Goal: Task Accomplishment & Management: Manage account settings

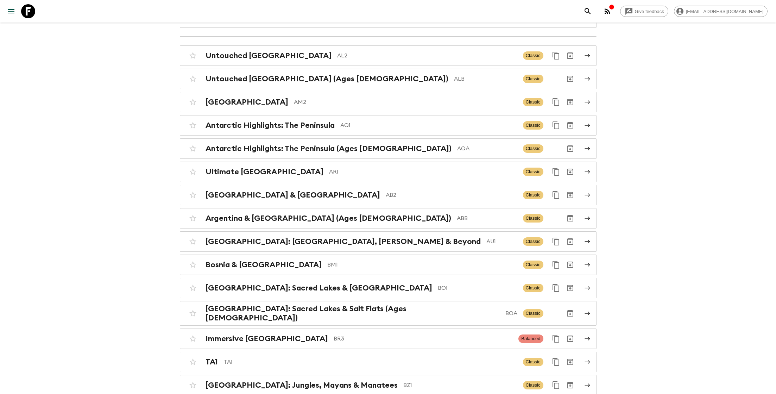
scroll to position [173, 0]
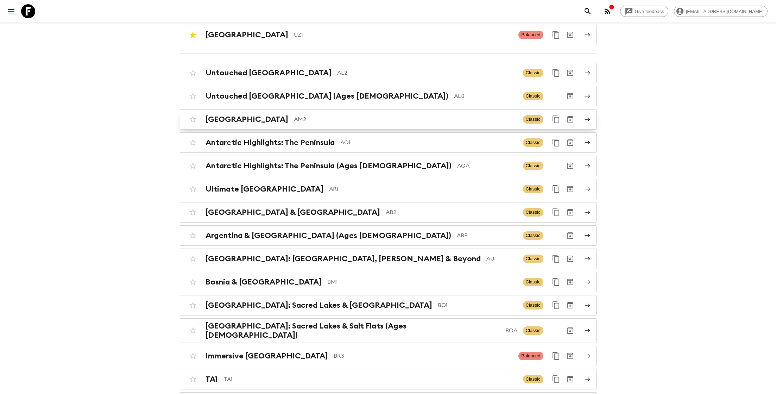
click at [330, 115] on div "Armenia AM2" at bounding box center [362, 119] width 312 height 9
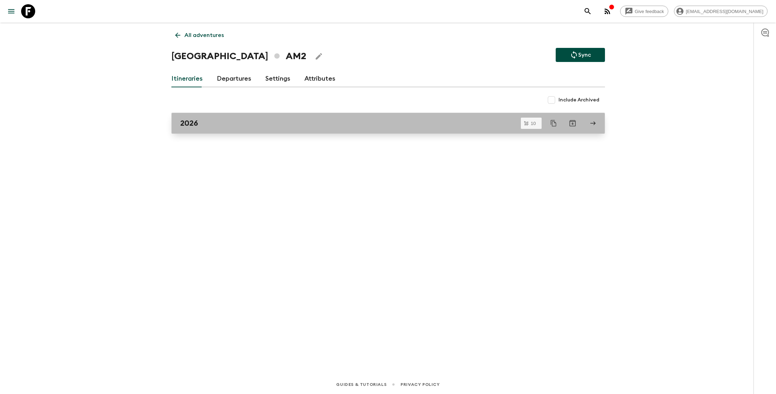
click at [310, 130] on link "2026" at bounding box center [388, 123] width 434 height 21
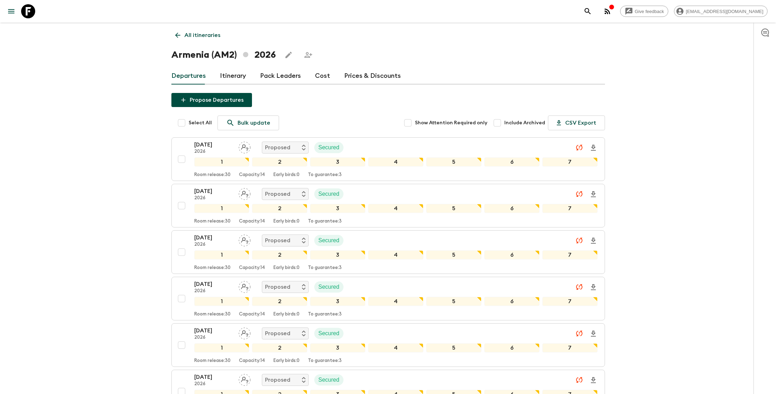
click at [233, 77] on link "Itinerary" at bounding box center [233, 76] width 26 height 17
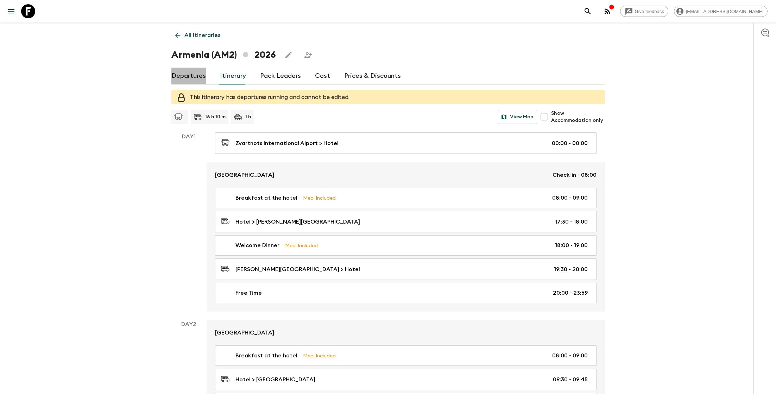
click at [193, 77] on link "Departures" at bounding box center [188, 76] width 34 height 17
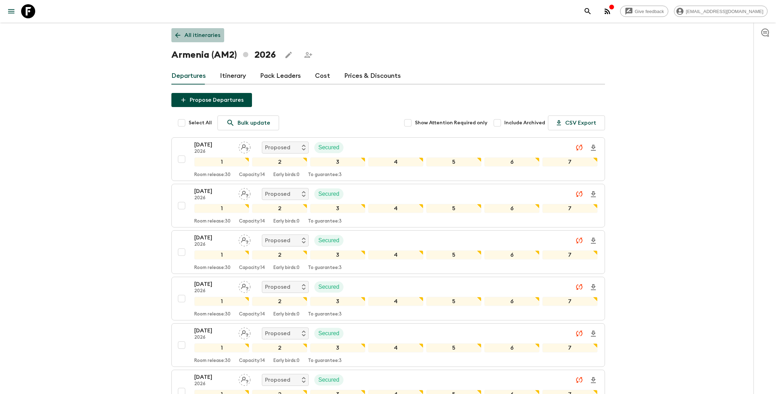
click at [197, 37] on p "All itineraries" at bounding box center [202, 35] width 36 height 8
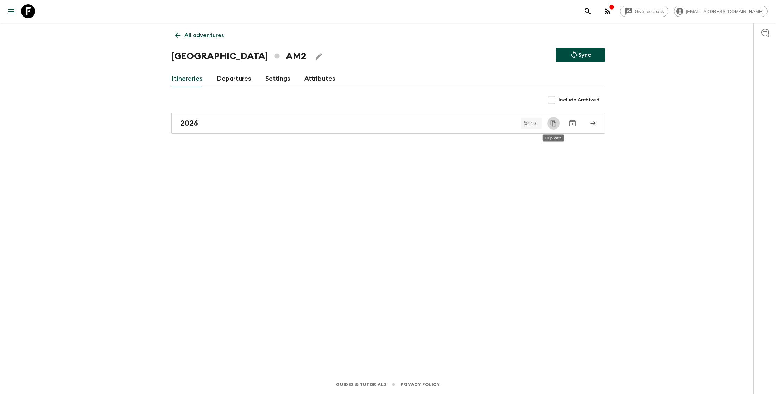
click at [554, 122] on icon "Duplicate" at bounding box center [553, 123] width 6 height 6
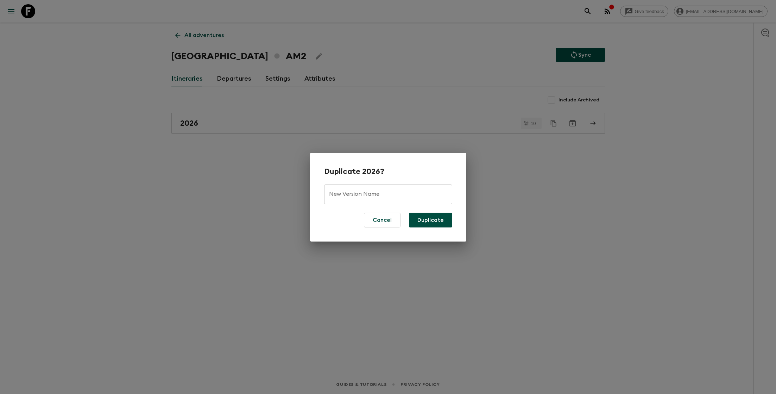
click at [387, 197] on input "New Version Name" at bounding box center [388, 194] width 128 height 20
type input "2026 new"
click at [428, 225] on button "Duplicate" at bounding box center [430, 220] width 43 height 15
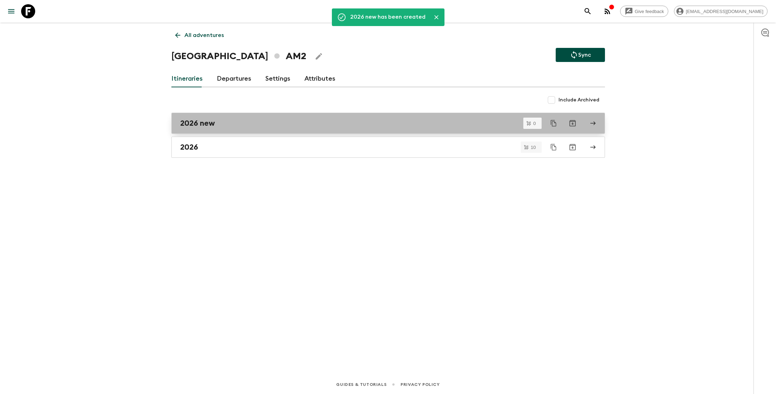
click at [275, 124] on div "2026 new" at bounding box center [381, 123] width 403 height 9
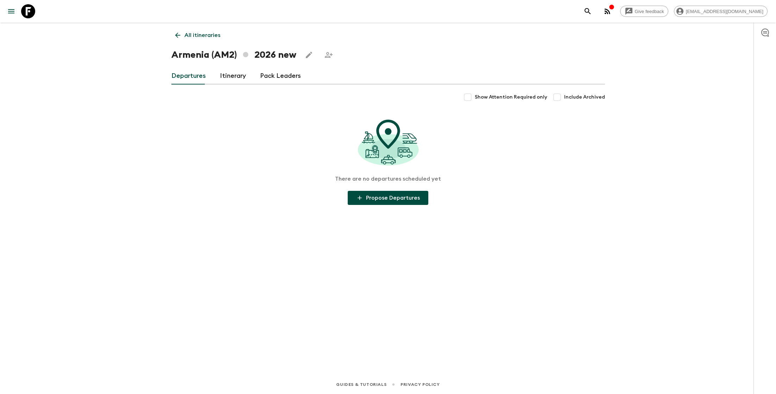
click at [227, 76] on link "Itinerary" at bounding box center [233, 76] width 26 height 17
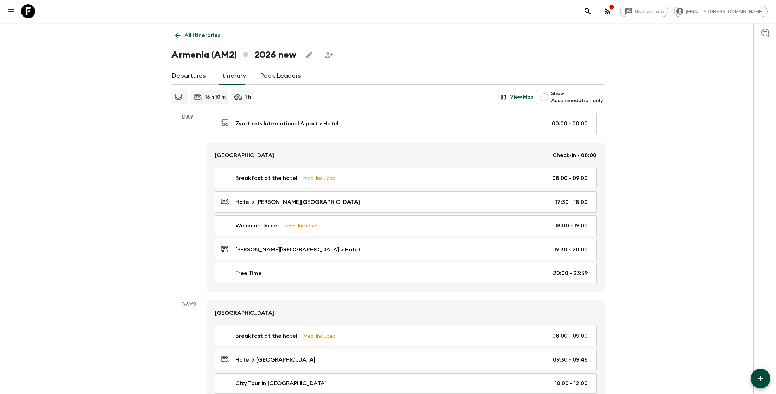
click at [195, 35] on p "All itineraries" at bounding box center [202, 35] width 36 height 8
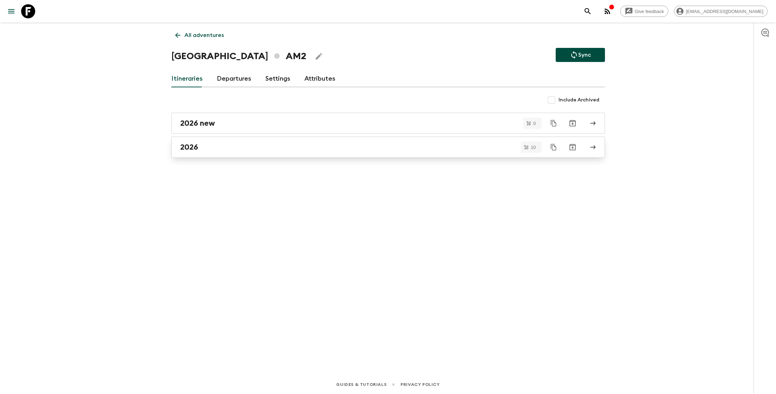
click at [234, 147] on div "2026" at bounding box center [381, 147] width 403 height 9
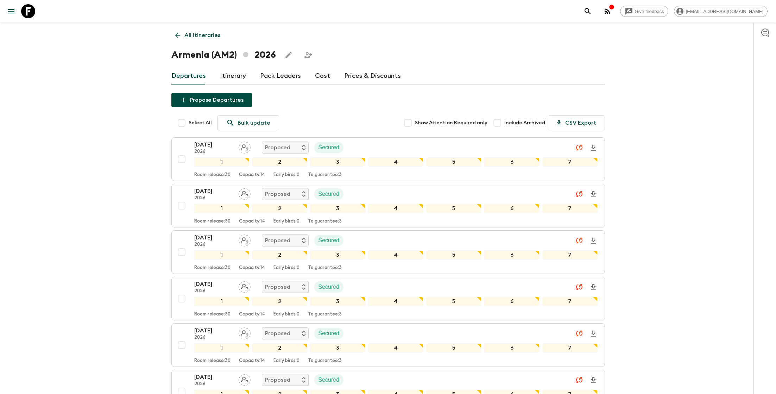
click at [182, 124] on input "Select All" at bounding box center [182, 123] width 14 height 14
checkbox input "true"
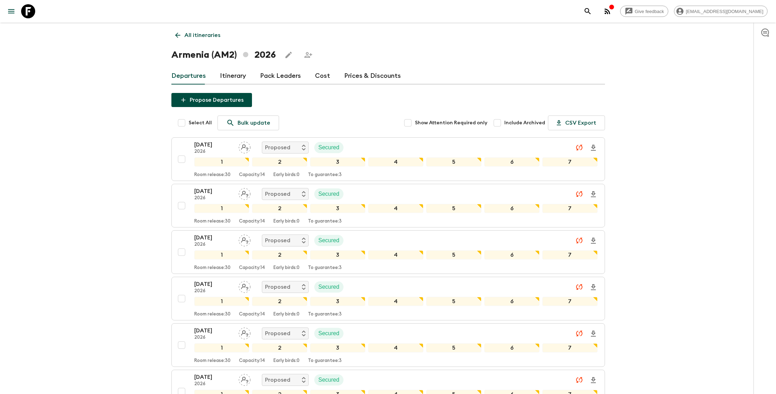
checkbox input "true"
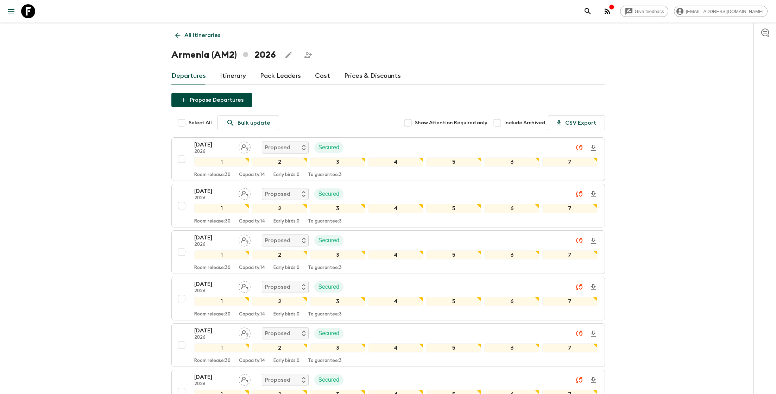
checkbox input "true"
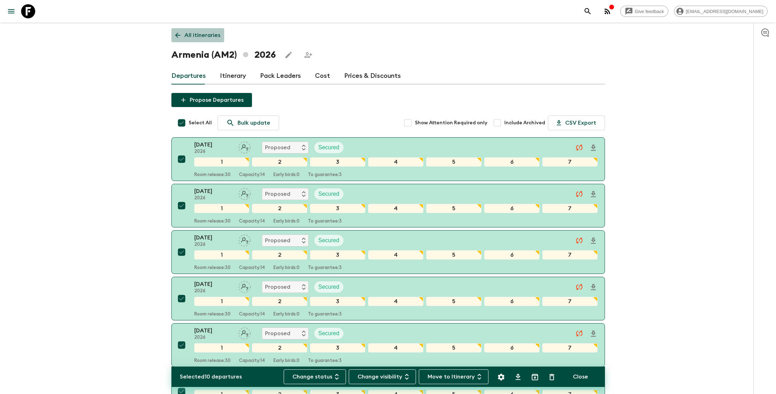
click at [200, 36] on p "All itineraries" at bounding box center [202, 35] width 36 height 8
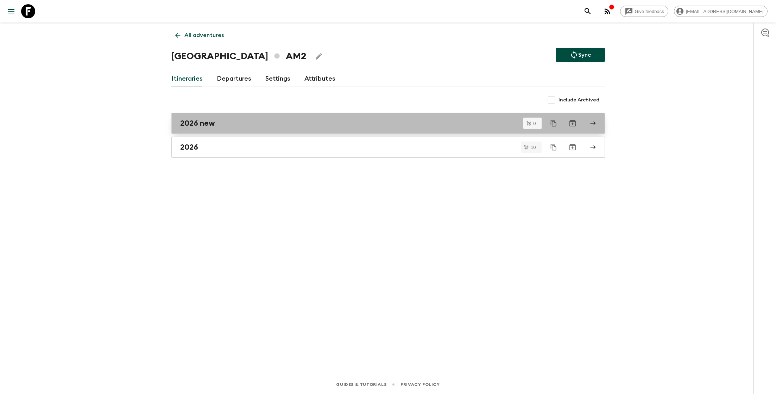
click at [223, 121] on div "2026 new" at bounding box center [381, 123] width 403 height 9
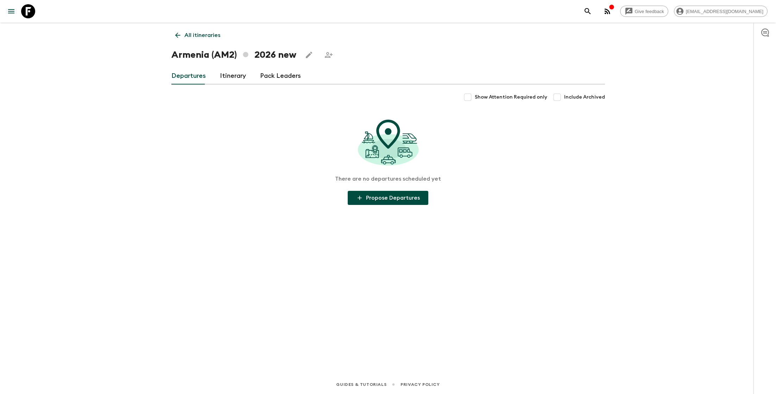
click at [234, 78] on link "Itinerary" at bounding box center [233, 76] width 26 height 17
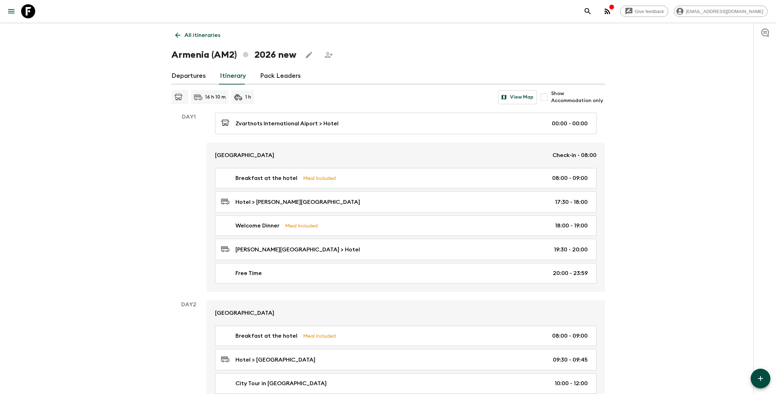
click at [209, 36] on p "All itineraries" at bounding box center [202, 35] width 36 height 8
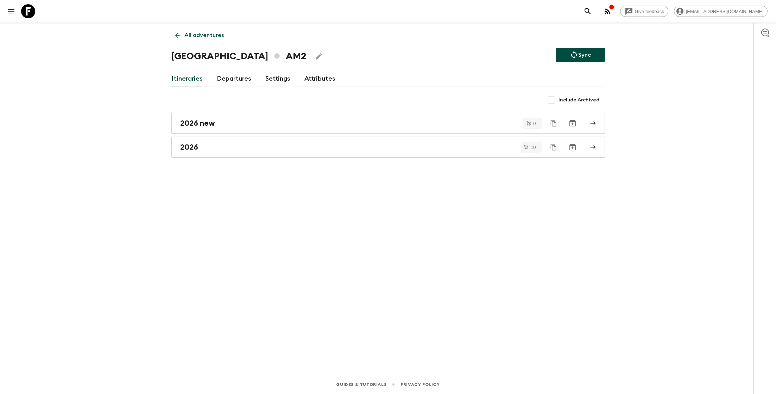
click at [206, 36] on p "All adventures" at bounding box center [203, 35] width 39 height 8
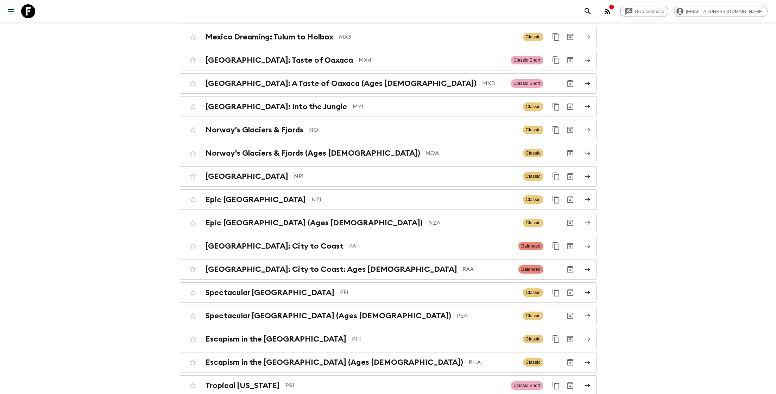
scroll to position [2305, 0]
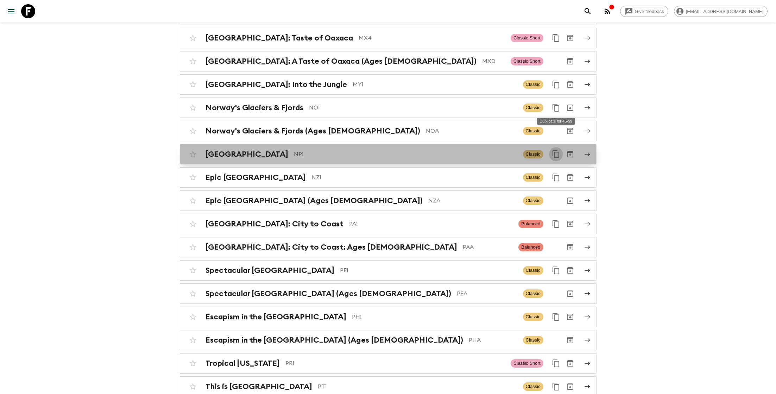
click at [557, 150] on icon "Duplicate for 45-59" at bounding box center [556, 154] width 8 height 8
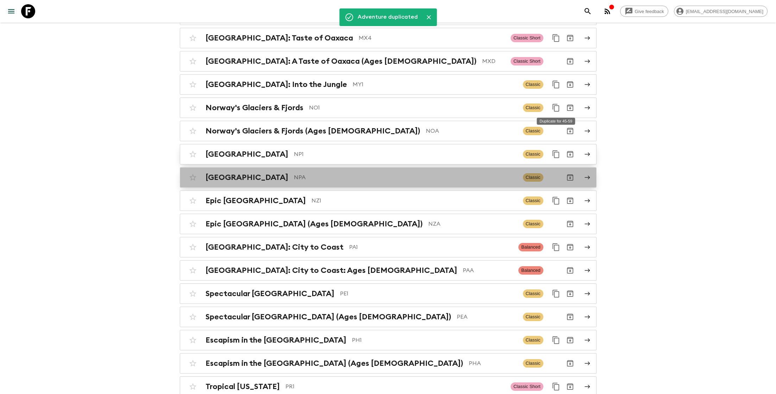
click at [294, 173] on p "NPA" at bounding box center [405, 177] width 223 height 8
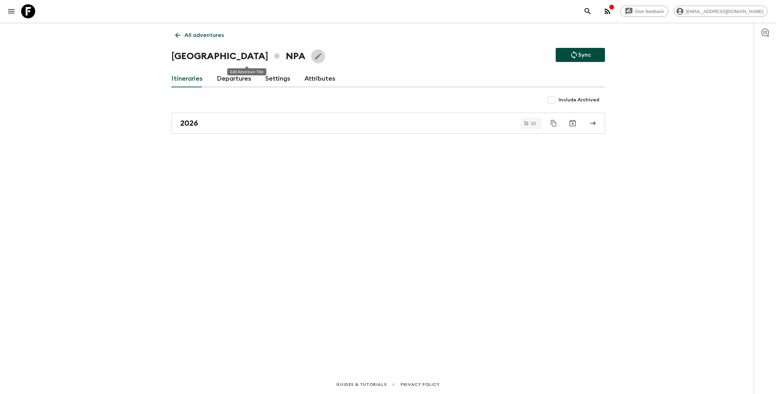
click at [314, 55] on icon "Edit Adventure Title" at bounding box center [318, 56] width 8 height 8
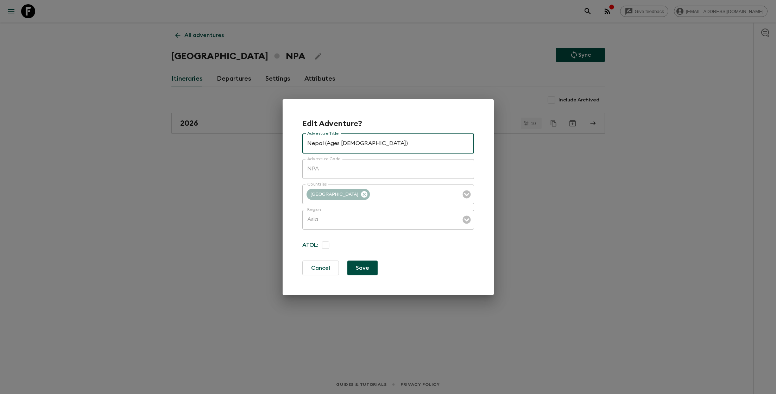
type input "Nepal (Ages [DEMOGRAPHIC_DATA])"
click at [359, 271] on button "Save" at bounding box center [362, 267] width 30 height 15
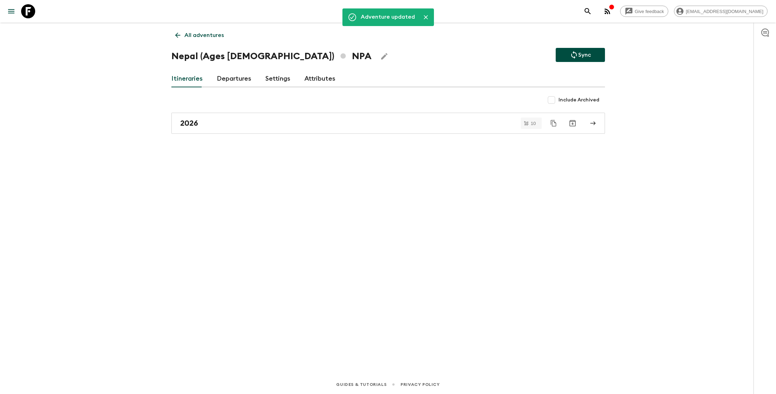
click at [229, 76] on link "Departures" at bounding box center [234, 78] width 34 height 17
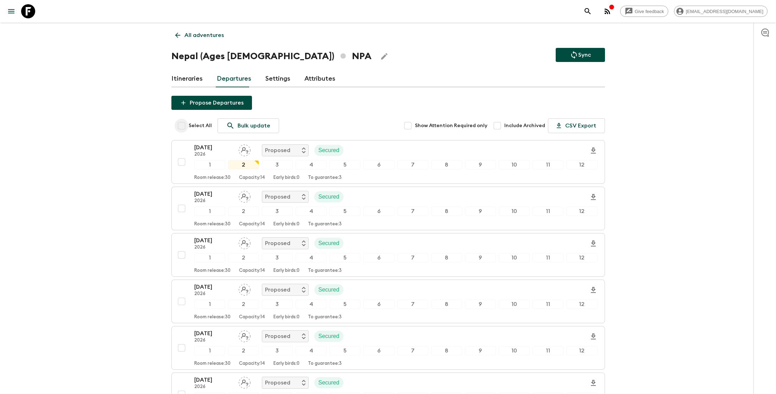
click at [181, 126] on input "Select All" at bounding box center [182, 126] width 14 height 14
checkbox input "true"
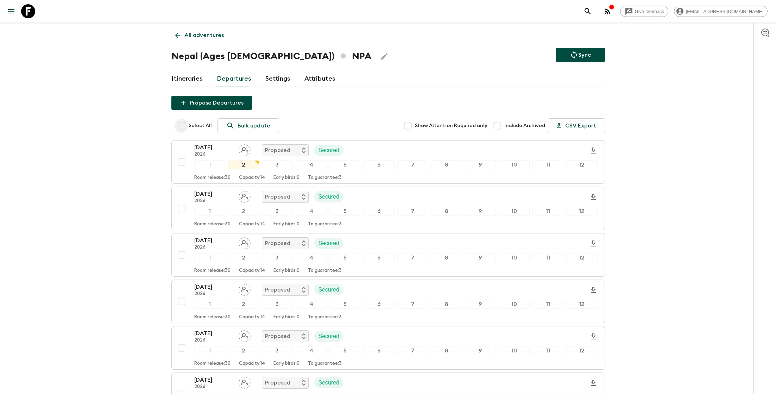
checkbox input "true"
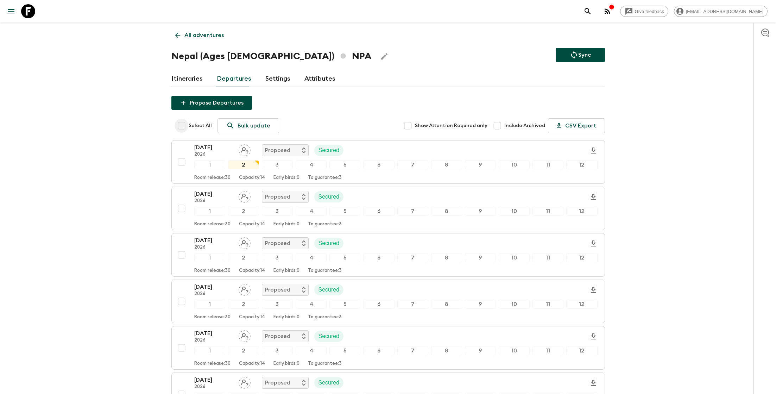
checkbox input "true"
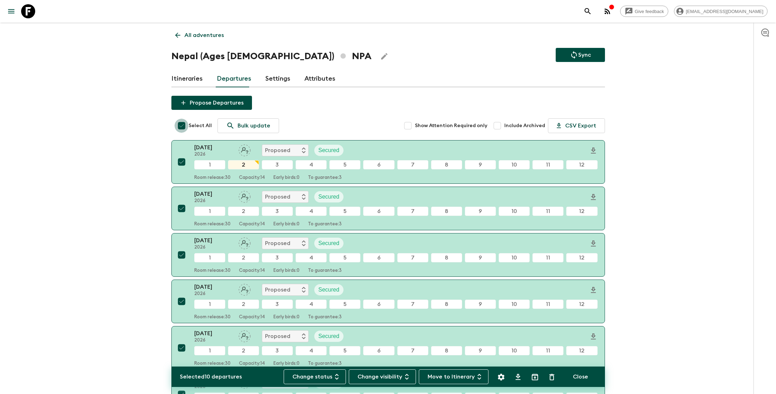
click at [179, 126] on input "Select All" at bounding box center [182, 126] width 14 height 14
checkbox input "false"
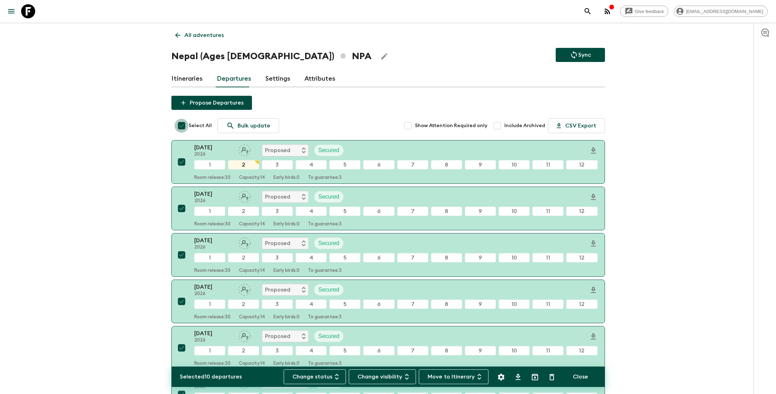
checkbox input "false"
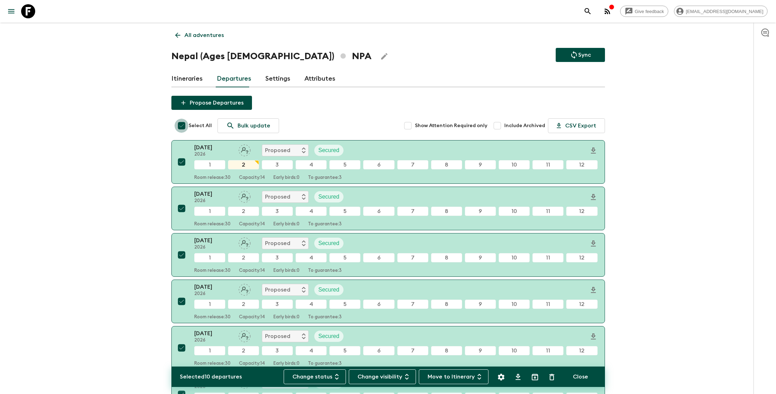
checkbox input "false"
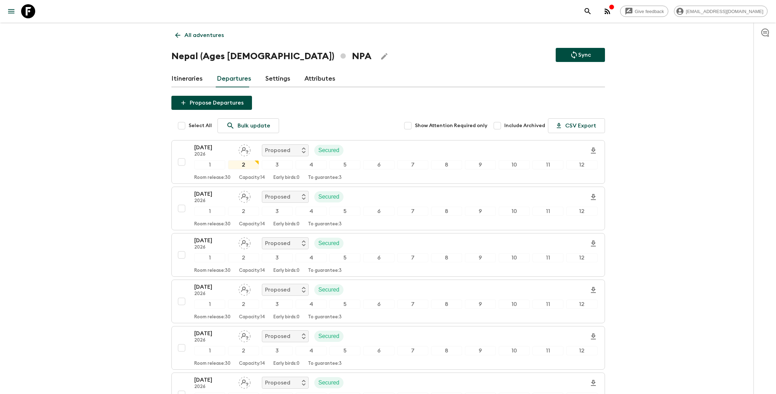
click at [207, 106] on button "Propose Departures" at bounding box center [211, 103] width 81 height 14
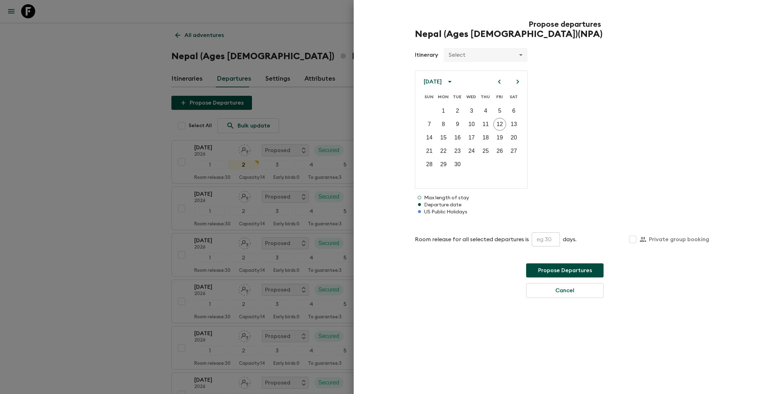
click at [518, 82] on icon "Next month" at bounding box center [517, 81] width 8 height 8
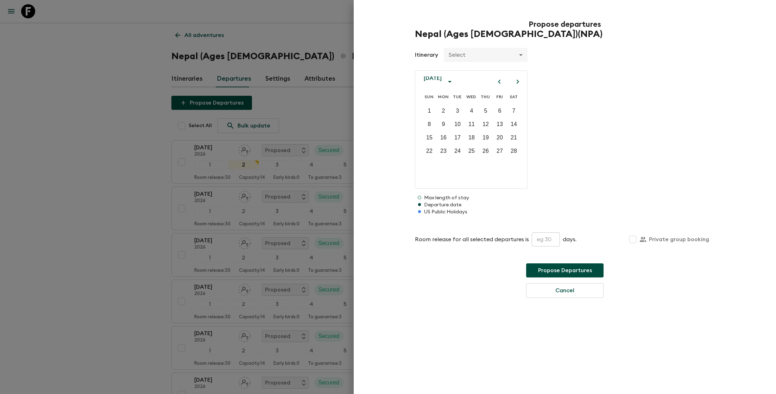
click at [518, 82] on icon "Next month" at bounding box center [517, 81] width 8 height 8
click at [443, 163] on p "27" at bounding box center [443, 164] width 6 height 8
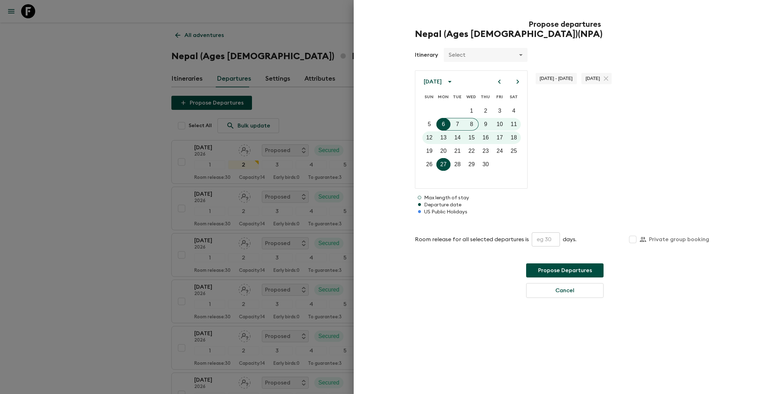
click at [517, 83] on icon "Next month" at bounding box center [517, 81] width 8 height 8
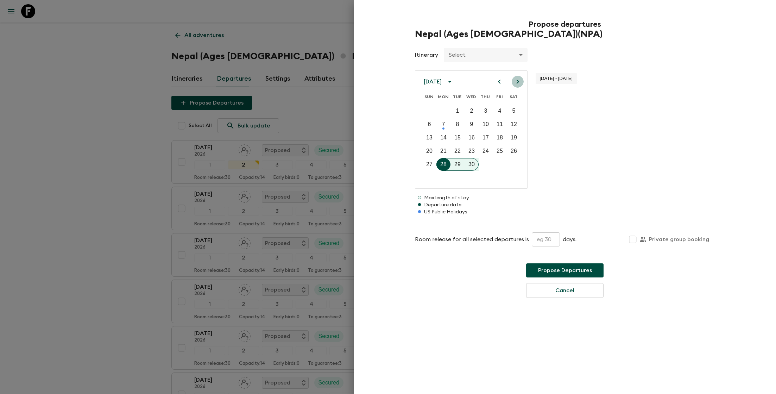
click at [517, 83] on icon "Next month" at bounding box center [517, 81] width 8 height 8
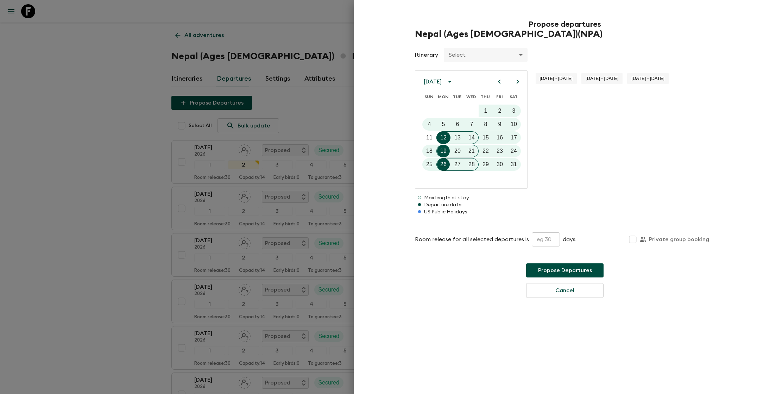
click at [517, 83] on icon "Next month" at bounding box center [517, 81] width 8 height 8
click at [443, 138] on p "16" at bounding box center [443, 137] width 6 height 8
click at [542, 240] on input "text" at bounding box center [546, 239] width 28 height 14
type input "30"
click at [553, 269] on button "Propose Departures" at bounding box center [564, 270] width 77 height 14
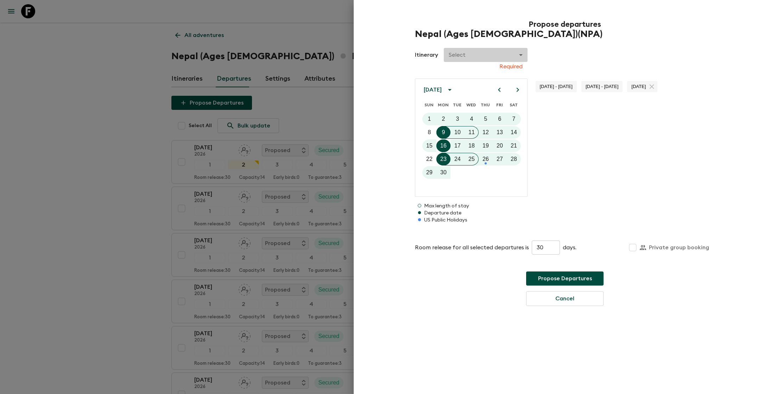
click at [505, 58] on body "Give feedback [EMAIL_ADDRESS][DOMAIN_NAME] All adventures Nepal (Ages [DEMOGRAP…" at bounding box center [388, 333] width 776 height 666
click at [480, 85] on li "2026" at bounding box center [485, 82] width 84 height 11
type input "3d87ab32-964b-408b-9b3a-ecc7f2dad823"
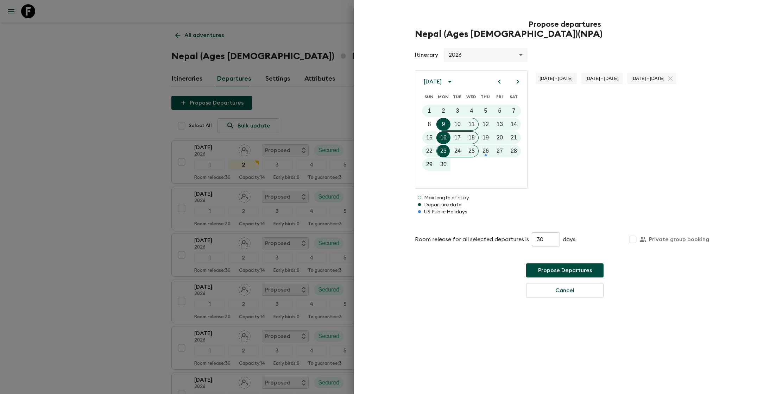
click at [551, 270] on button "Propose Departures" at bounding box center [564, 270] width 77 height 14
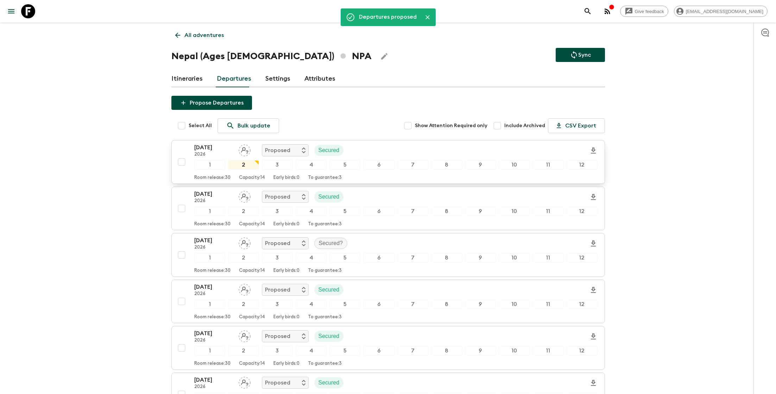
click at [182, 161] on input "checkbox" at bounding box center [182, 162] width 14 height 14
checkbox input "true"
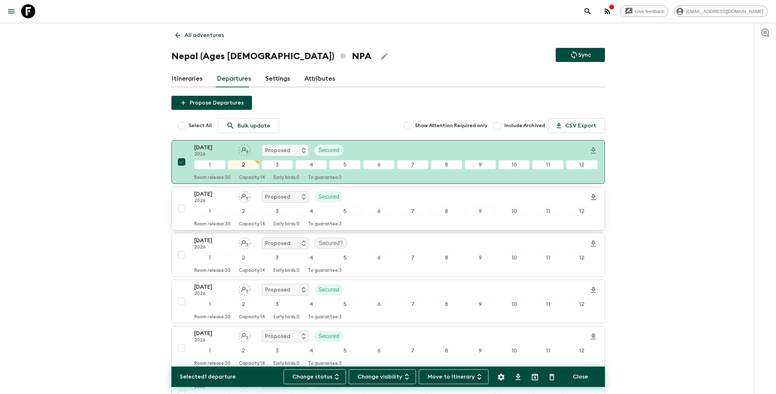
click at [182, 206] on input "checkbox" at bounding box center [182, 208] width 14 height 14
checkbox input "true"
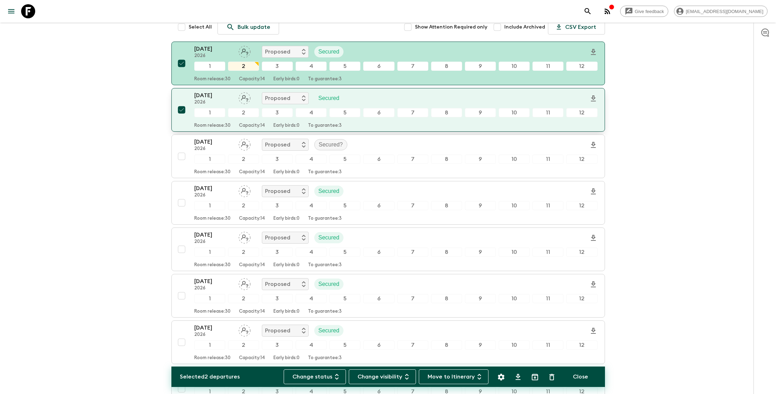
scroll to position [114, 0]
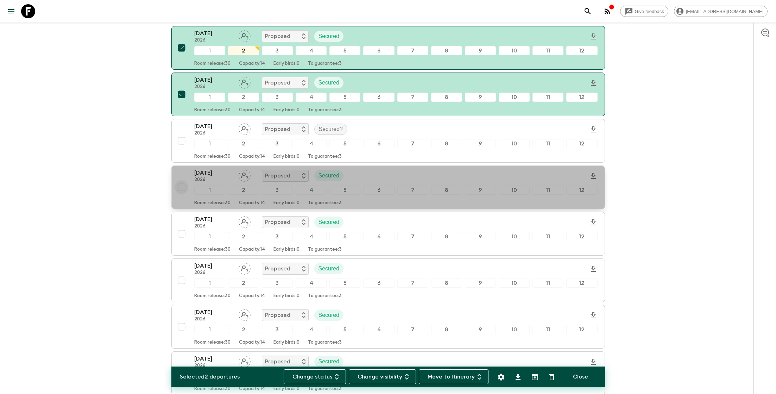
click at [182, 188] on input "checkbox" at bounding box center [182, 187] width 14 height 14
checkbox input "true"
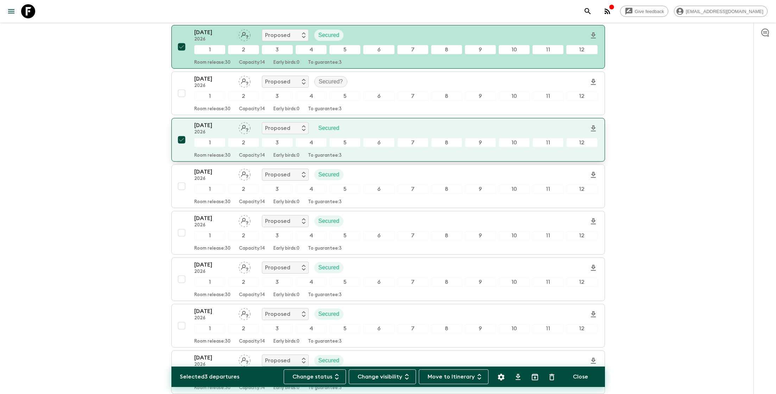
scroll to position [171, 0]
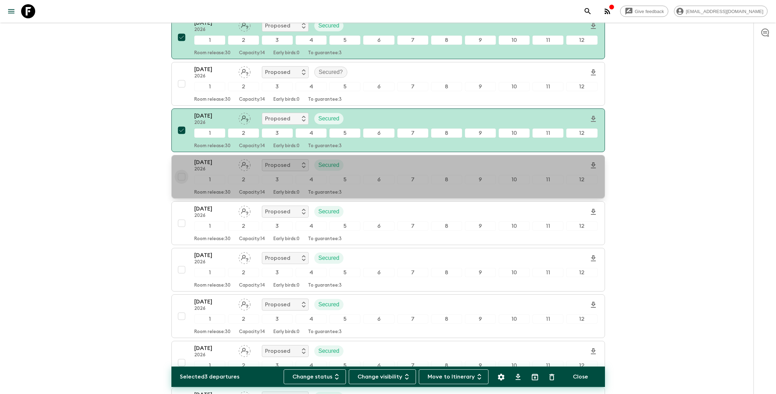
click at [182, 175] on input "checkbox" at bounding box center [182, 177] width 14 height 14
checkbox input "true"
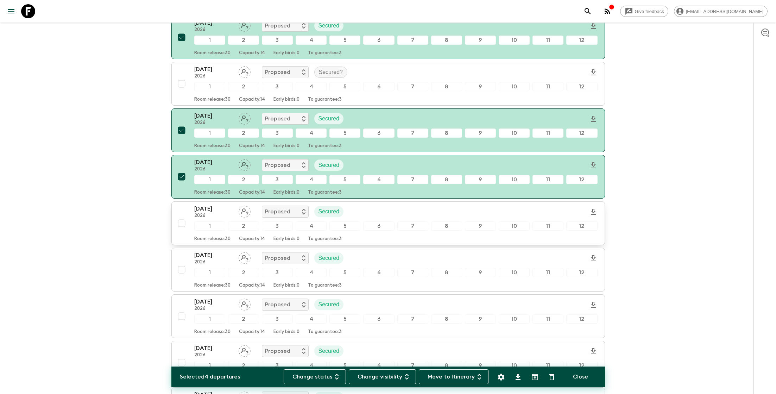
click at [179, 225] on input "checkbox" at bounding box center [182, 223] width 14 height 14
checkbox input "true"
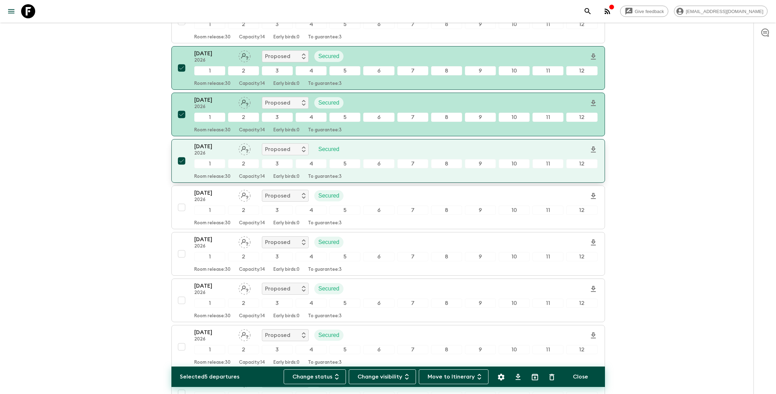
scroll to position [242, 0]
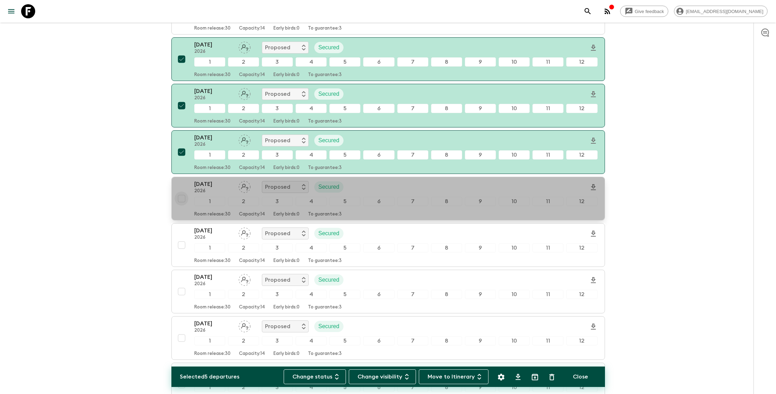
click at [181, 198] on input "checkbox" at bounding box center [182, 198] width 14 height 14
checkbox input "true"
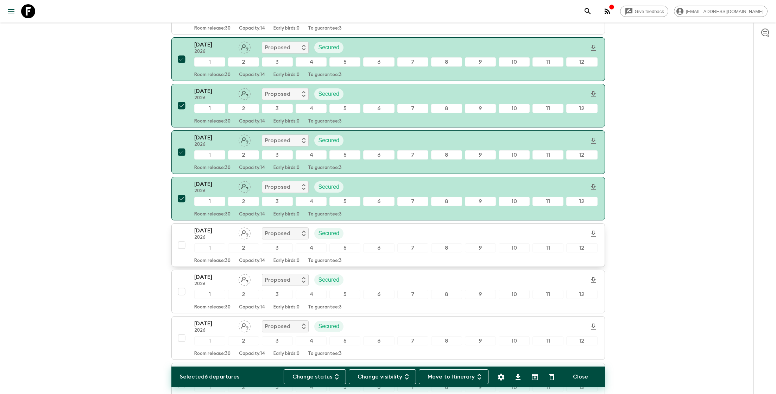
click at [181, 244] on input "checkbox" at bounding box center [182, 245] width 14 height 14
checkbox input "true"
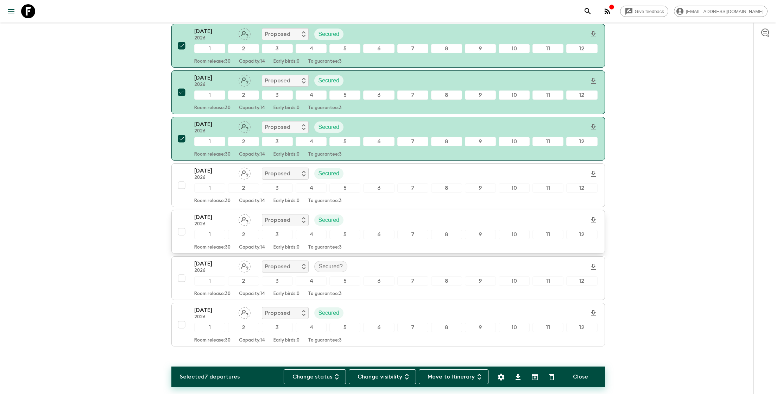
scroll to position [351, 0]
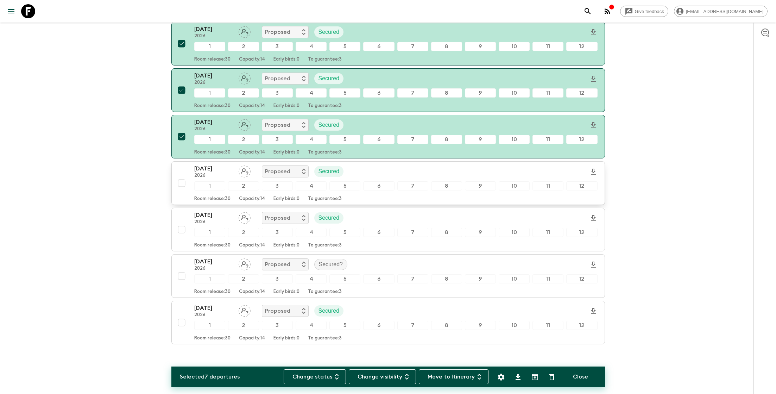
click at [183, 179] on input "checkbox" at bounding box center [182, 183] width 14 height 14
checkbox input "true"
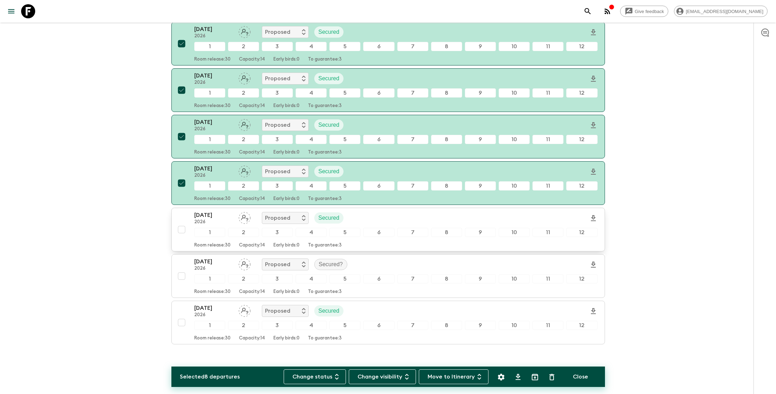
click at [181, 232] on input "checkbox" at bounding box center [182, 229] width 14 height 14
checkbox input "true"
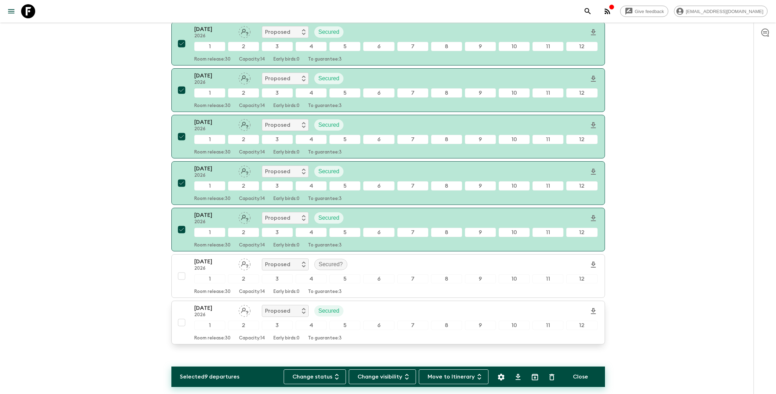
click at [182, 320] on input "checkbox" at bounding box center [182, 322] width 14 height 14
checkbox input "true"
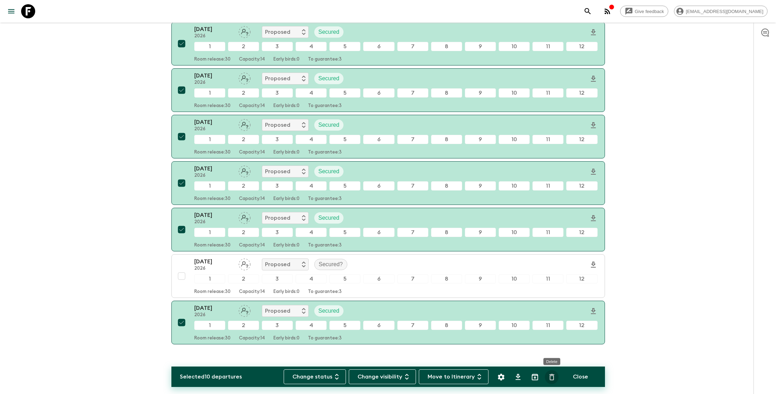
click at [553, 377] on icon "Delete" at bounding box center [552, 377] width 8 height 8
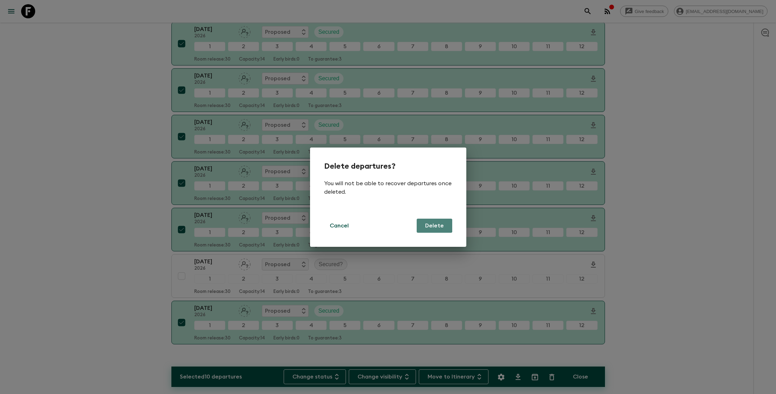
click at [433, 225] on button "Delete" at bounding box center [435, 226] width 36 height 14
checkbox input "false"
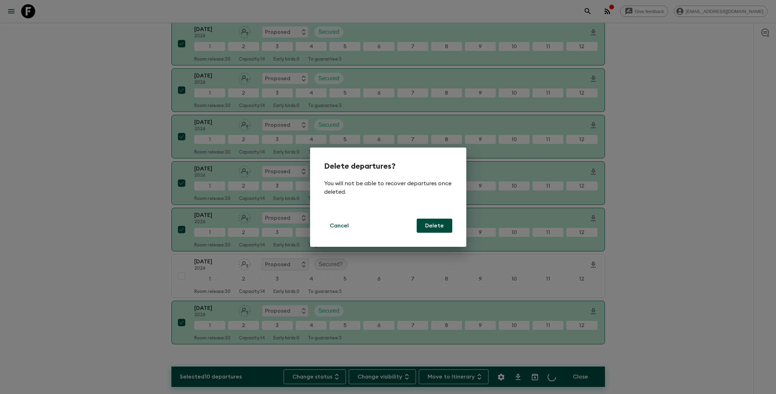
checkbox input "false"
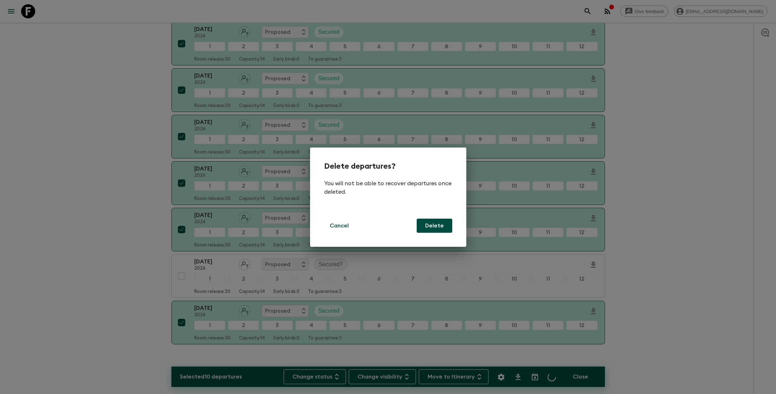
checkbox input "false"
click at [433, 226] on button "Delete" at bounding box center [435, 226] width 36 height 14
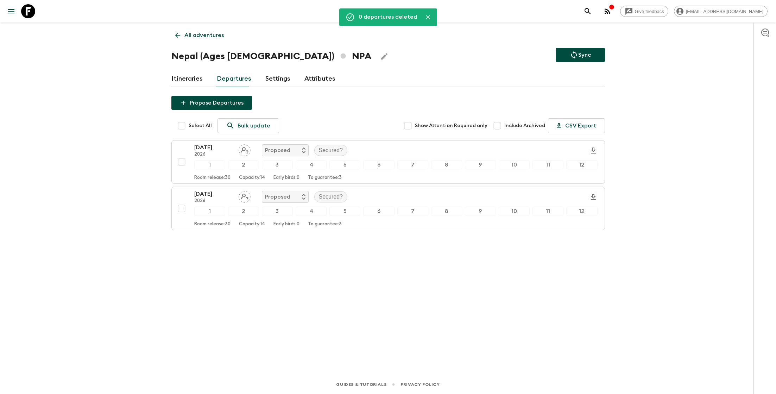
scroll to position [0, 0]
click at [190, 76] on link "Itineraries" at bounding box center [186, 78] width 31 height 17
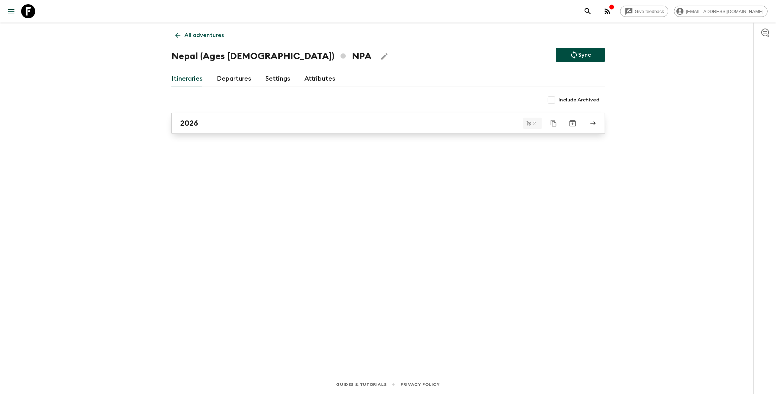
click at [235, 125] on div "2026" at bounding box center [381, 123] width 403 height 9
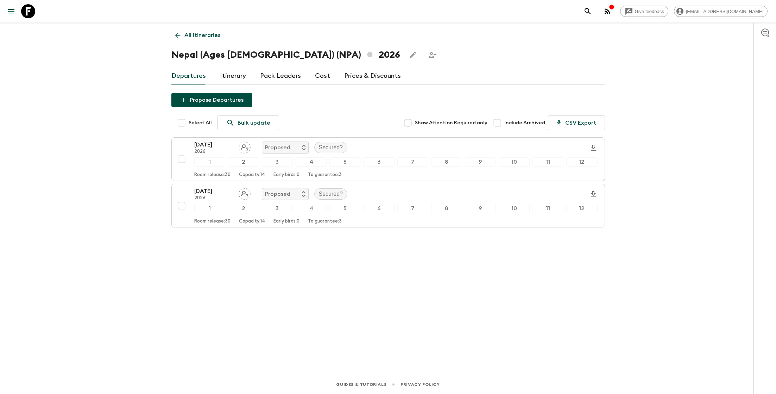
click at [321, 76] on link "Cost" at bounding box center [322, 76] width 15 height 17
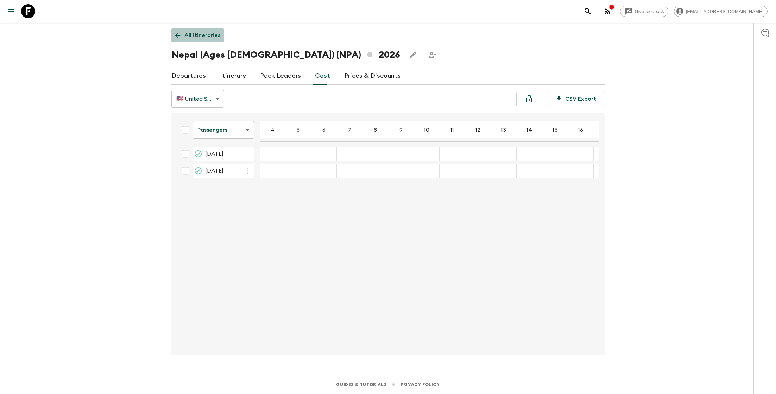
click at [197, 32] on p "All itineraries" at bounding box center [202, 35] width 36 height 8
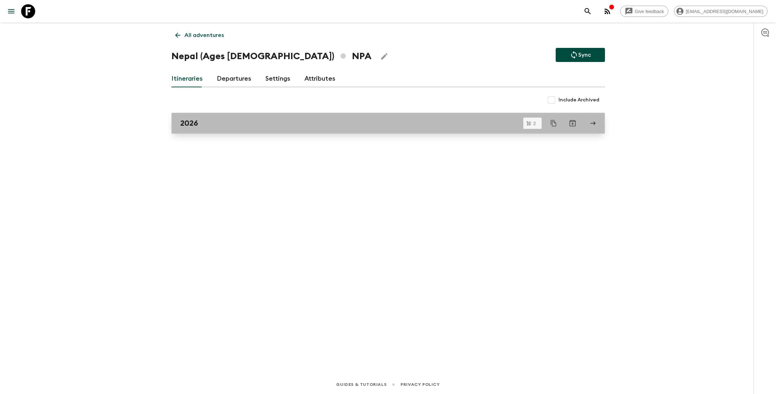
click at [215, 130] on link "2026" at bounding box center [388, 123] width 434 height 21
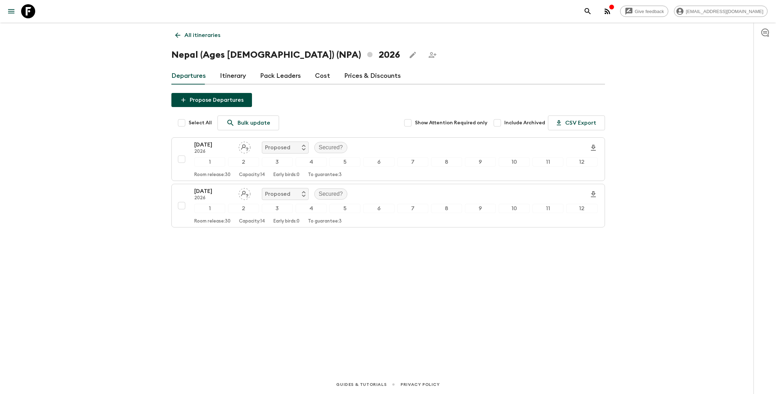
click at [323, 72] on link "Cost" at bounding box center [322, 76] width 15 height 17
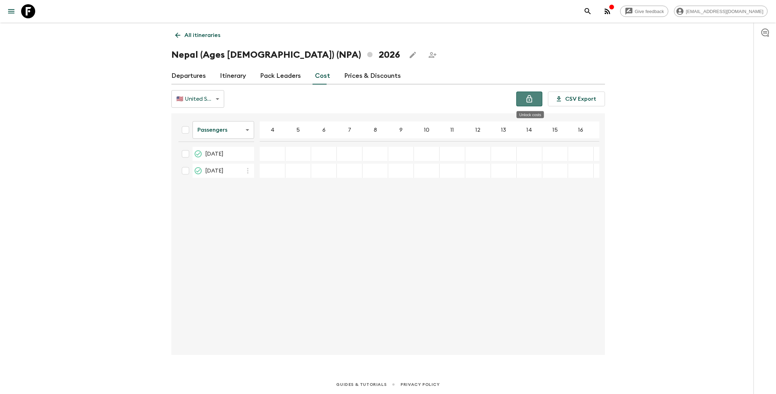
click at [534, 96] on button "Unlock costs" at bounding box center [529, 98] width 26 height 15
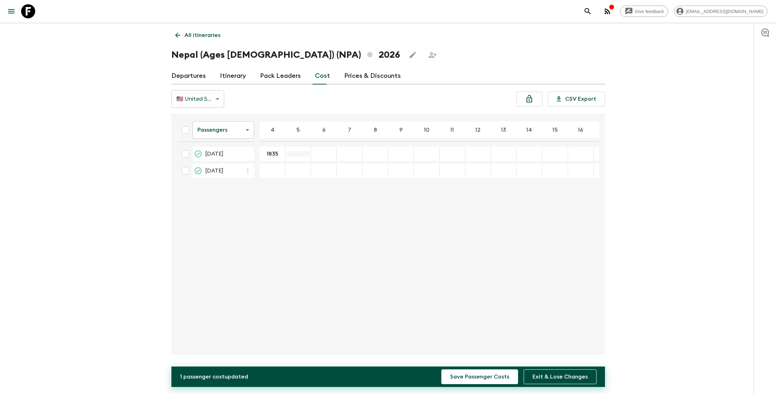
type input "1835"
type input "1820"
type input "1805"
type input "1775"
type input "1755"
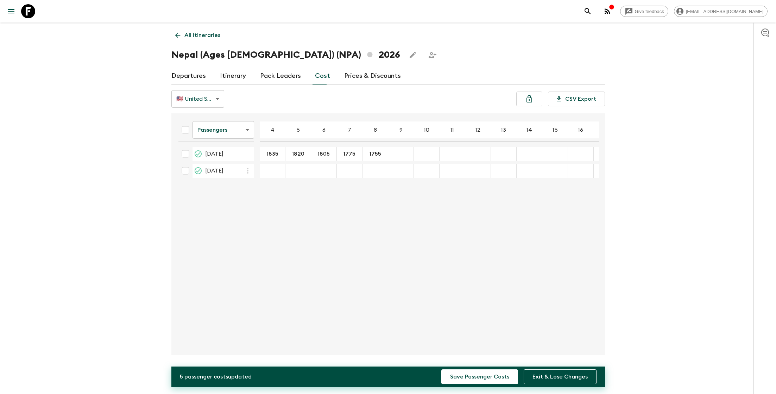
click at [398, 156] on div "27 Apr 2026; 9" at bounding box center [401, 154] width 26 height 14
type input "1750"
type input "1735"
click at [449, 156] on div "27 Apr 2026; 11" at bounding box center [453, 154] width 26 height 14
type input "1725"
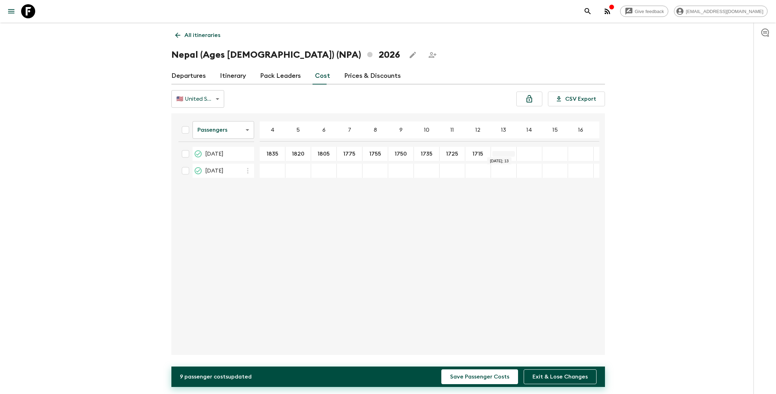
type input "1715"
type input "1705"
type input "1685"
type input "1675"
type input "1665"
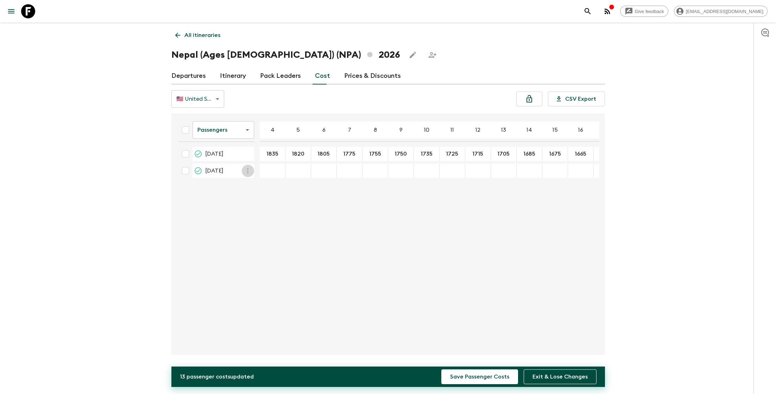
click at [251, 170] on icon "button" at bounding box center [248, 170] width 8 height 8
click at [265, 186] on p "Paste From Above" at bounding box center [282, 185] width 49 height 8
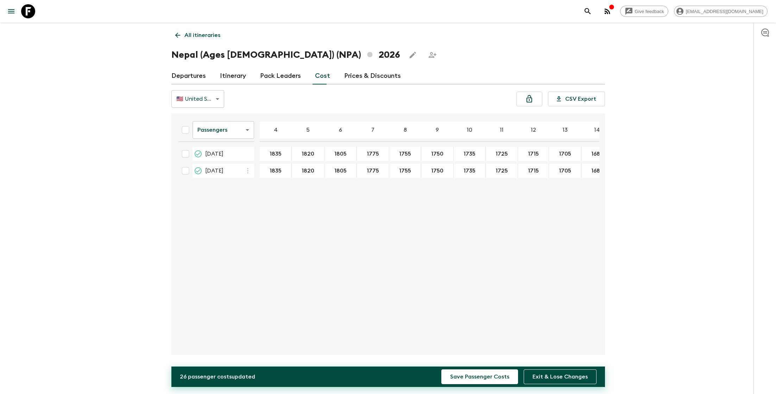
click at [302, 202] on div "Passengers passengersCost ​ 4 5 6 7 8 9 10 11 12 13 14 15 16 17 18 [DATE] 1835 …" at bounding box center [386, 234] width 427 height 230
click at [469, 379] on button "Save Passenger Costs" at bounding box center [479, 376] width 77 height 15
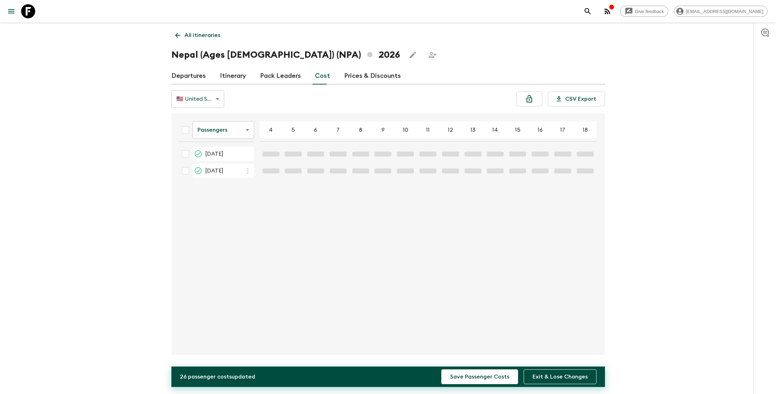
scroll to position [0, 121]
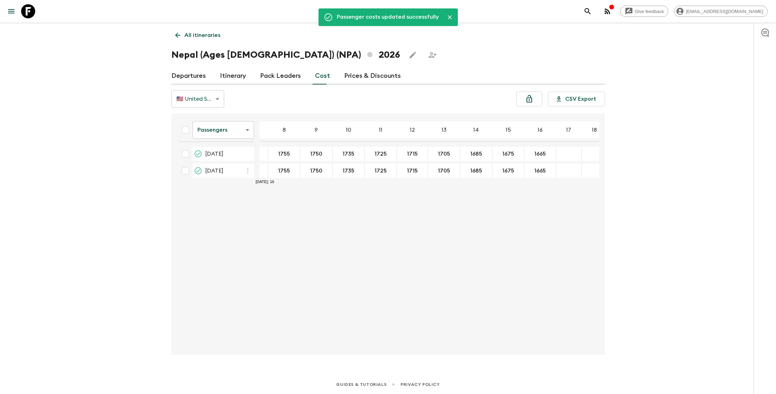
click at [239, 130] on body "Give feedback [EMAIL_ADDRESS][DOMAIN_NAME] Passenger costs updated successfully…" at bounding box center [388, 197] width 776 height 394
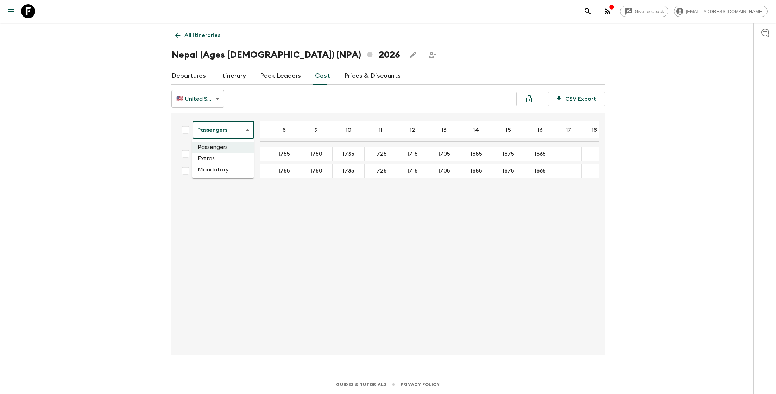
click at [232, 159] on li "Extras" at bounding box center [223, 158] width 62 height 11
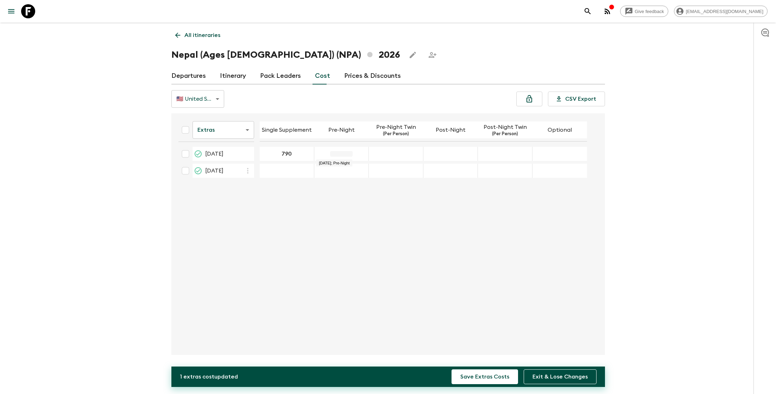
type input "790"
type input "0"
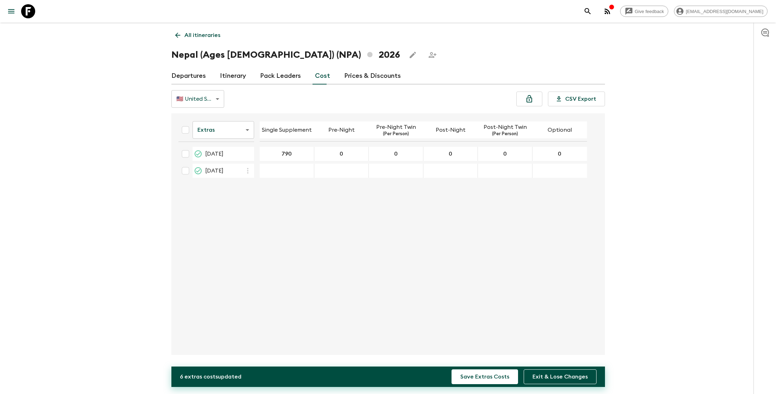
type input "0"
click at [250, 171] on icon "button" at bounding box center [248, 170] width 8 height 8
click at [261, 189] on p "Paste From Above" at bounding box center [282, 185] width 49 height 8
click at [484, 376] on button "Save Extras Costs" at bounding box center [485, 376] width 67 height 15
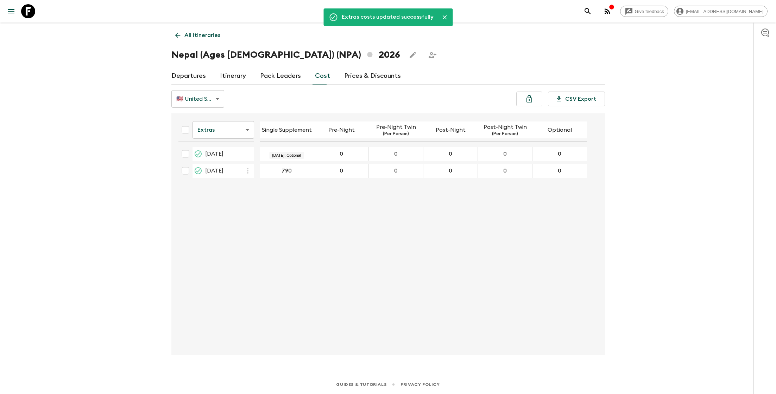
click at [212, 99] on body "Give feedback [EMAIL_ADDRESS][DOMAIN_NAME] Extras costs updated successfully Al…" at bounding box center [388, 197] width 776 height 394
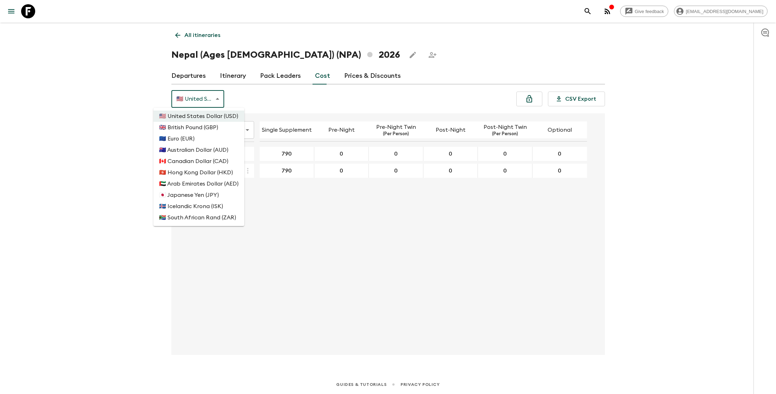
click at [262, 100] on div at bounding box center [388, 197] width 776 height 394
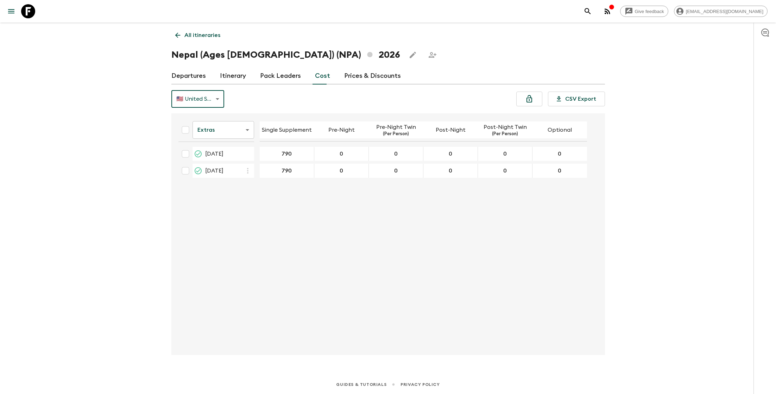
click at [245, 130] on body "Give feedback [EMAIL_ADDRESS][DOMAIN_NAME] All itineraries [GEOGRAPHIC_DATA] (A…" at bounding box center [388, 197] width 776 height 394
click at [229, 170] on li "Mandatory" at bounding box center [223, 169] width 62 height 11
click at [284, 149] on div "27 Apr 2026; Internal Flights" at bounding box center [287, 154] width 55 height 14
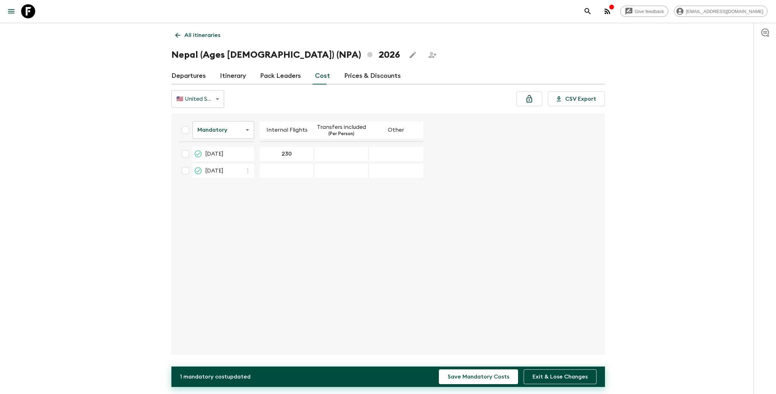
type input "230"
click at [339, 158] on div "27 Apr 2026; Transfers included" at bounding box center [341, 154] width 55 height 14
type input "25"
type input "0"
click at [250, 168] on icon "button" at bounding box center [248, 170] width 8 height 8
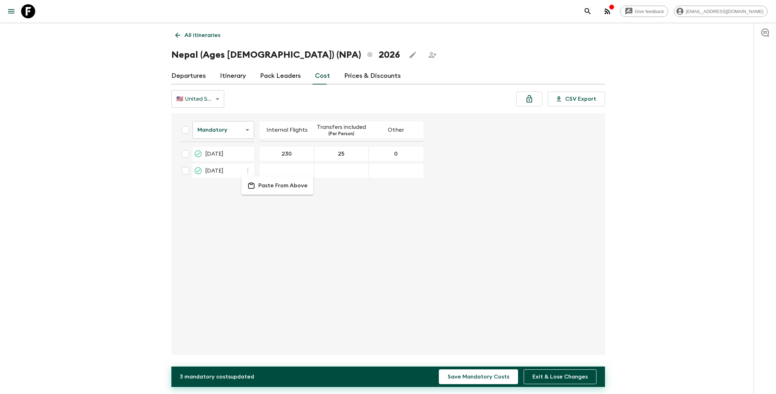
click at [261, 187] on p "Paste From Above" at bounding box center [282, 185] width 49 height 8
click at [466, 377] on button "Save Mandatory Costs" at bounding box center [478, 376] width 79 height 15
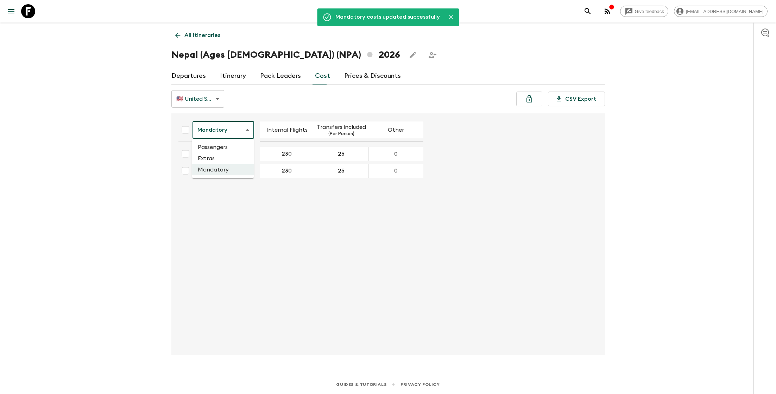
click at [242, 131] on body "Give feedback [EMAIL_ADDRESS][DOMAIN_NAME] Mandatory costs updated successfully…" at bounding box center [388, 197] width 776 height 394
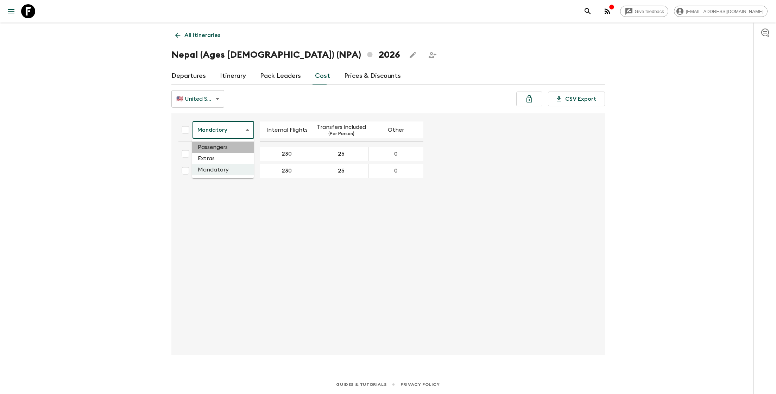
click at [235, 147] on li "Passengers" at bounding box center [223, 146] width 62 height 11
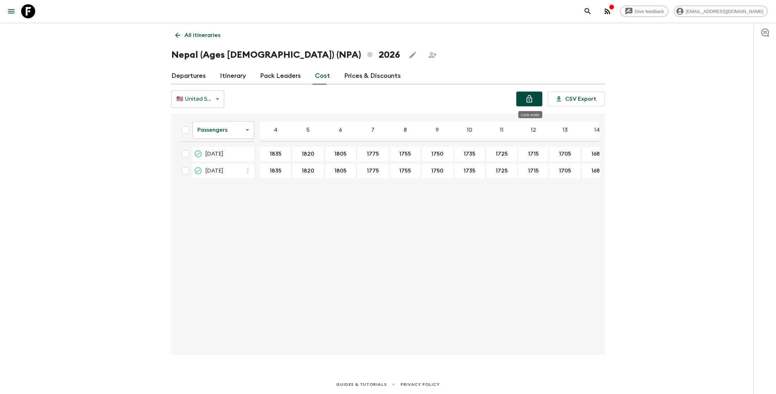
click at [530, 98] on icon "Lock costs" at bounding box center [529, 98] width 6 height 7
click at [233, 78] on link "Itinerary" at bounding box center [233, 76] width 26 height 17
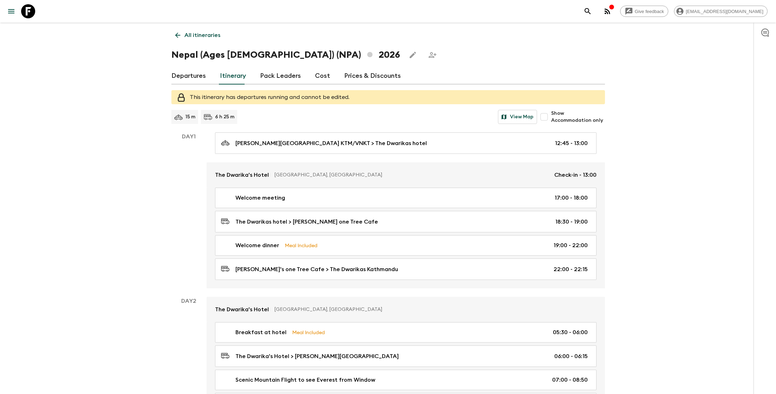
click at [179, 77] on link "Departures" at bounding box center [188, 76] width 34 height 17
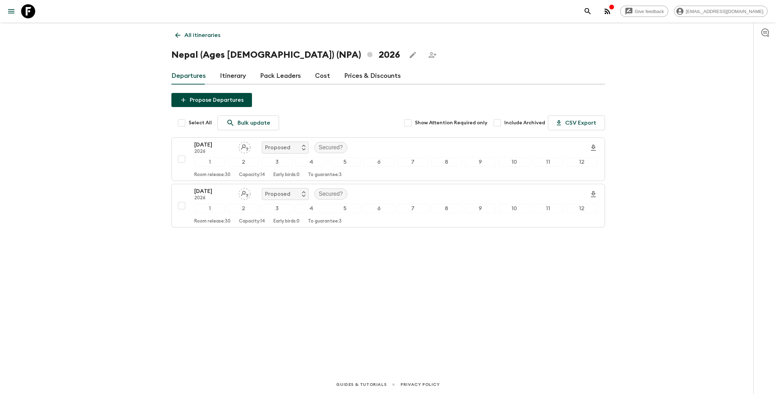
click at [194, 35] on p "All itineraries" at bounding box center [202, 35] width 36 height 8
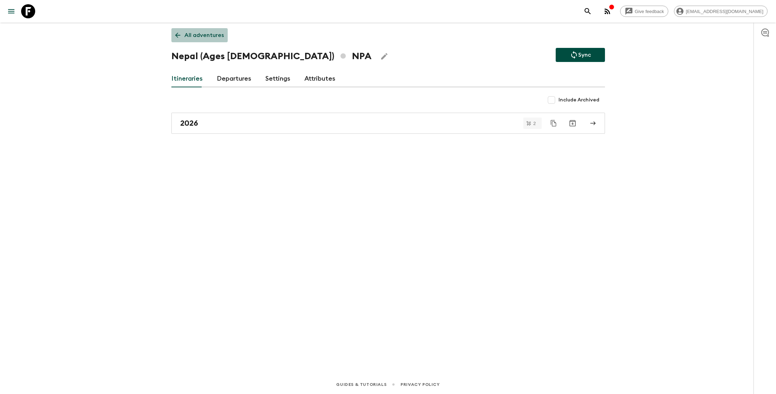
click at [201, 35] on p "All adventures" at bounding box center [203, 35] width 39 height 8
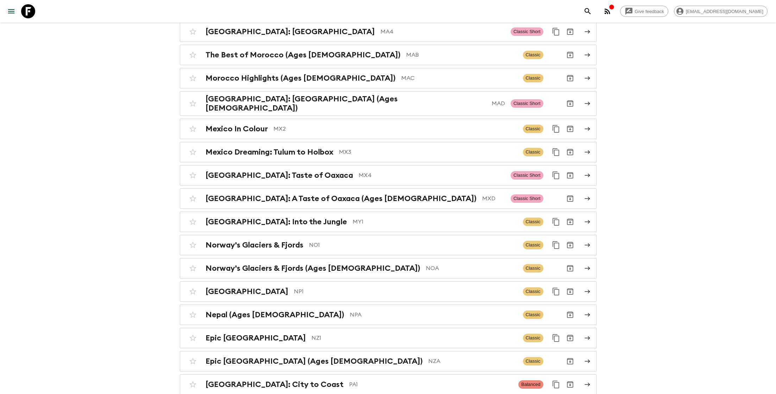
scroll to position [2170, 0]
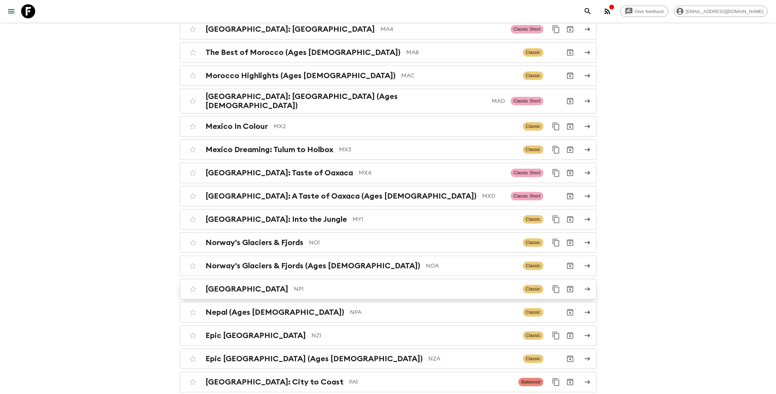
click at [294, 285] on p "NP1" at bounding box center [405, 289] width 223 height 8
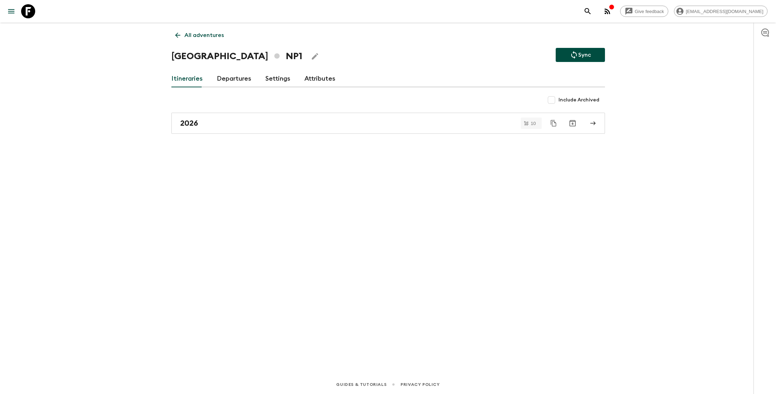
click at [226, 81] on link "Departures" at bounding box center [234, 78] width 34 height 17
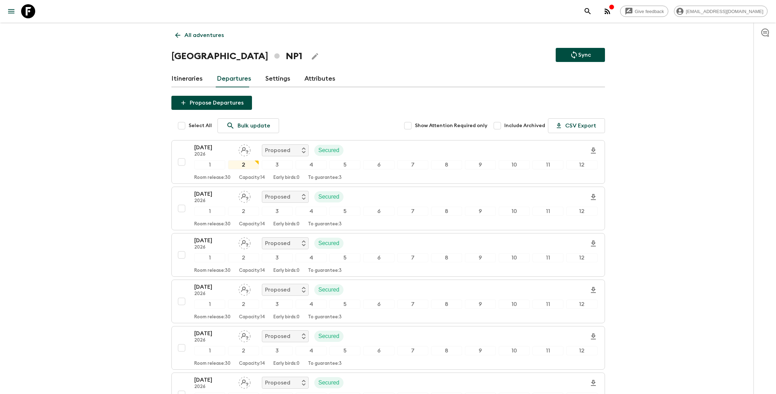
click at [201, 37] on p "All adventures" at bounding box center [203, 35] width 39 height 8
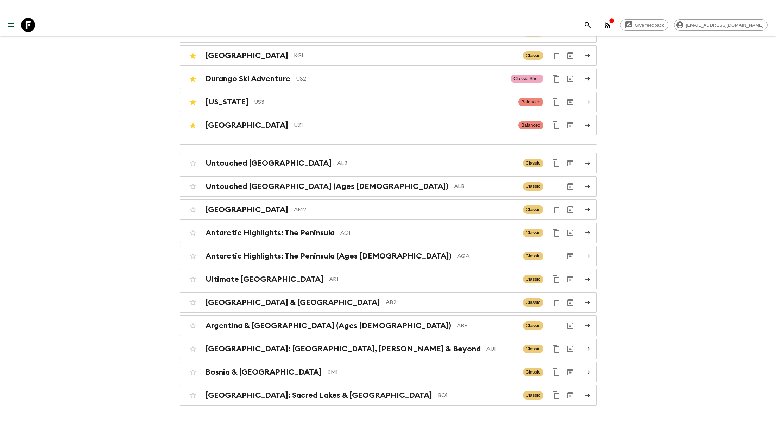
scroll to position [106, 0]
